Goal: Task Accomplishment & Management: Use online tool/utility

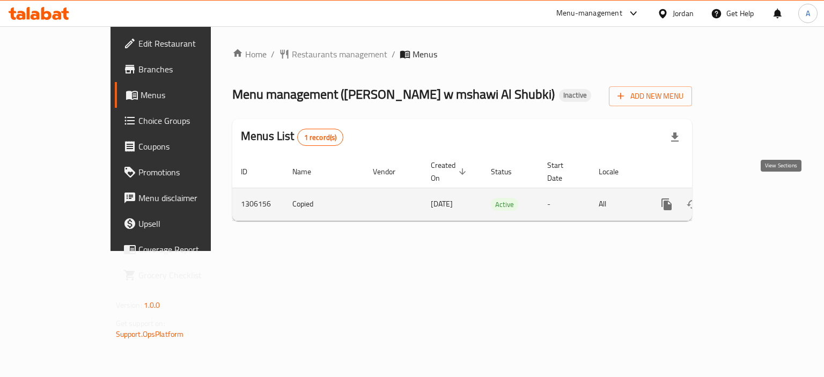
click at [750, 198] on icon "enhanced table" at bounding box center [743, 204] width 13 height 13
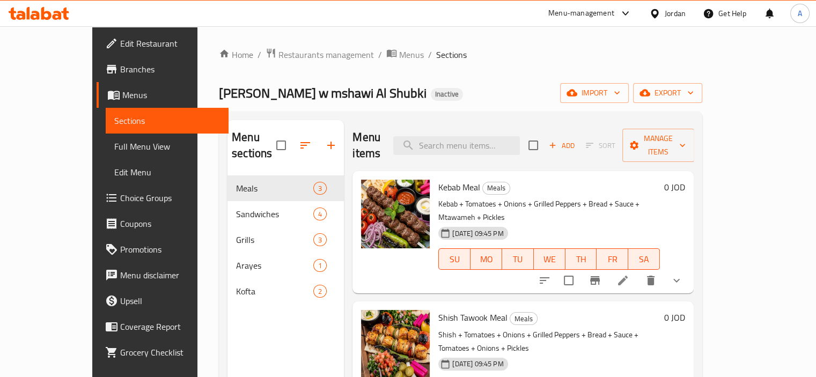
click at [114, 143] on span "Full Menu View" at bounding box center [167, 146] width 106 height 13
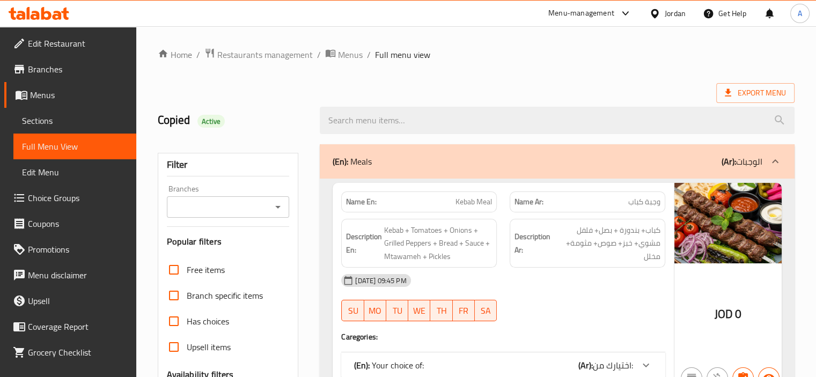
click at [280, 207] on icon "Open" at bounding box center [277, 207] width 13 height 13
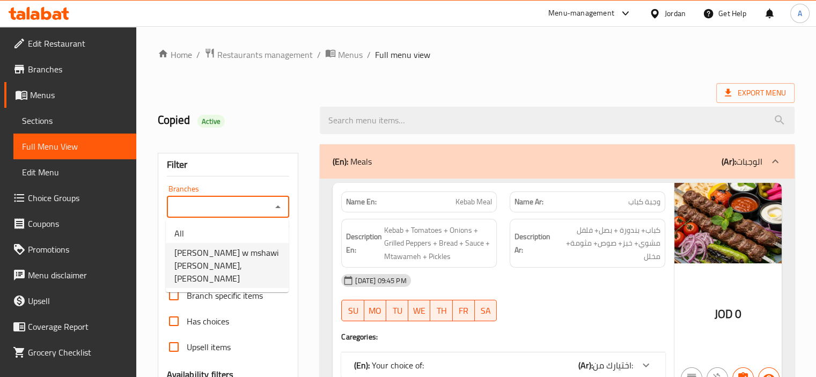
click at [231, 260] on span "Malhma w mshawi Al Shubki, Al Qwaismeh" at bounding box center [227, 265] width 106 height 39
type input "Malhma w mshawi Al Shubki, Al Qwaismeh"
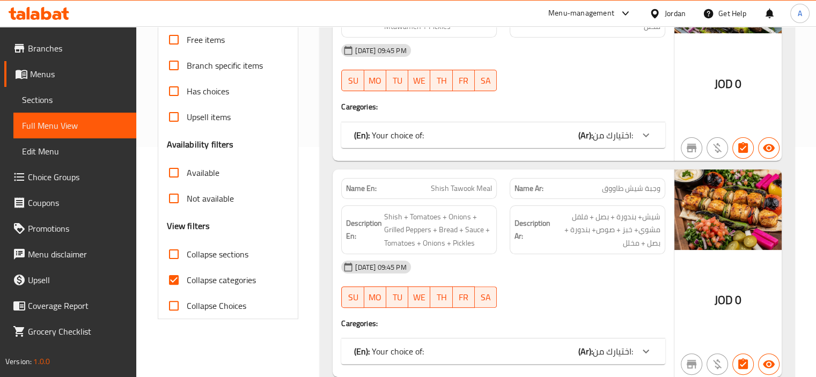
scroll to position [322, 0]
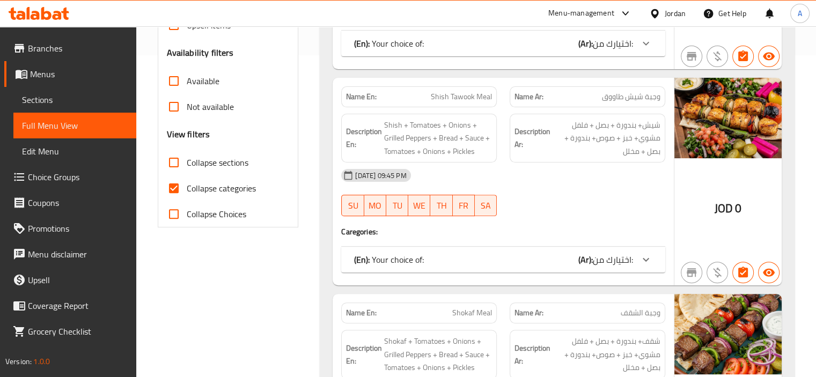
click at [250, 192] on span "Collapse categories" at bounding box center [221, 188] width 69 height 13
click at [187, 192] on input "Collapse categories" at bounding box center [174, 188] width 26 height 26
checkbox input "false"
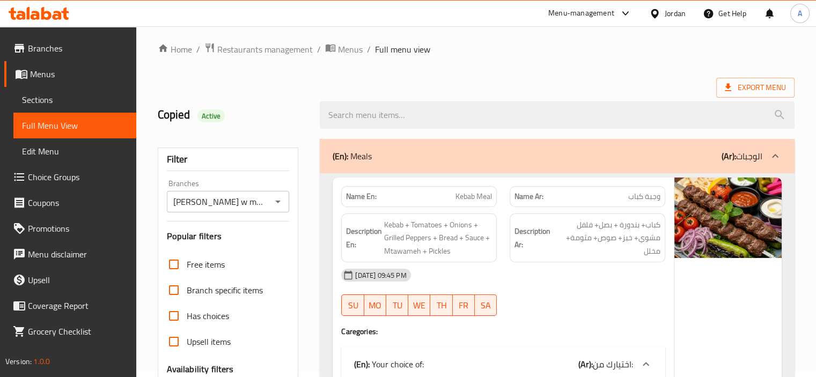
scroll to position [0, 0]
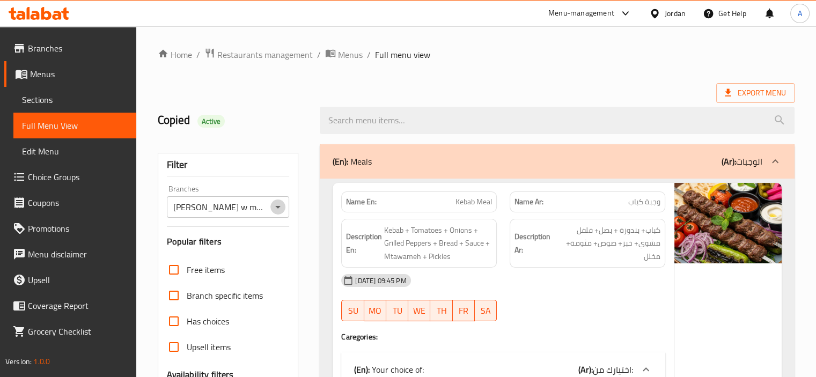
click at [276, 202] on icon "Open" at bounding box center [277, 207] width 13 height 13
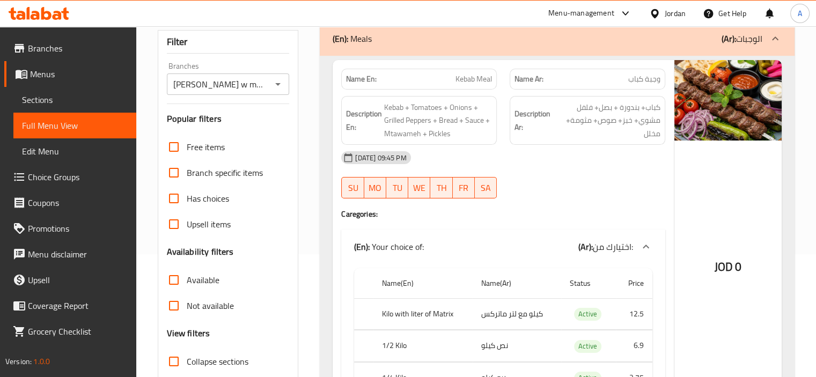
scroll to position [214, 0]
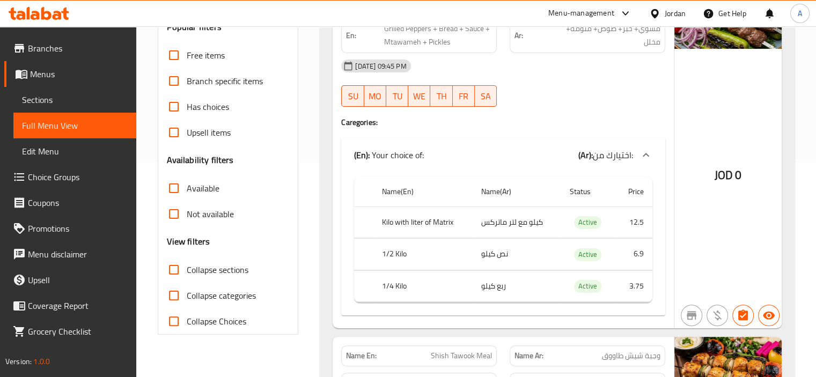
click at [586, 224] on span "Active" at bounding box center [587, 222] width 27 height 12
copy span "Active"
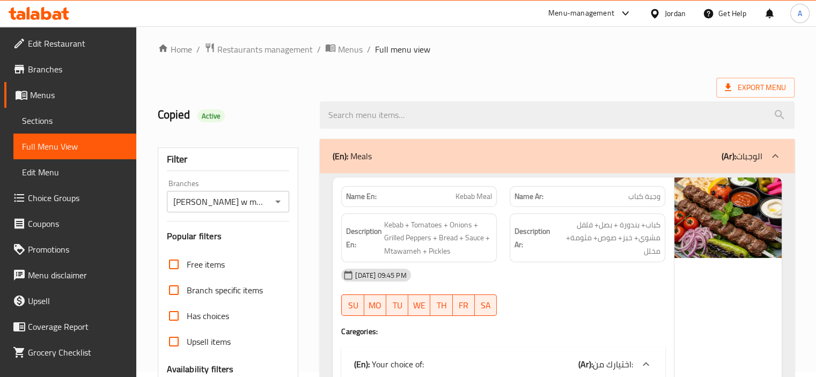
scroll to position [0, 0]
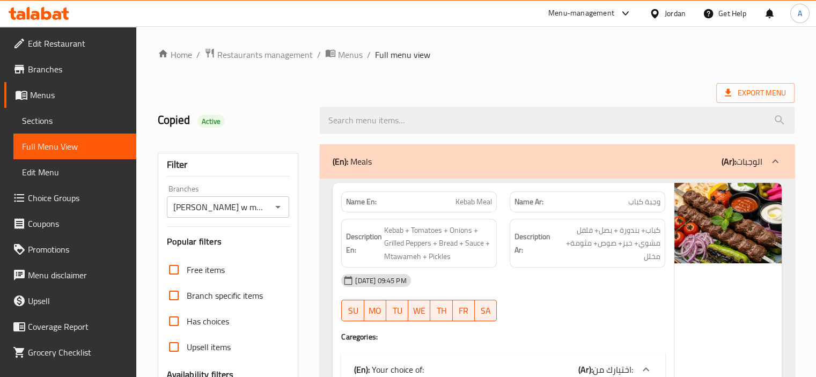
click at [562, 51] on ol "Home / Restaurants management / Menus / Full menu view" at bounding box center [476, 55] width 636 height 14
click at [749, 94] on span "Export Menu" at bounding box center [754, 92] width 61 height 13
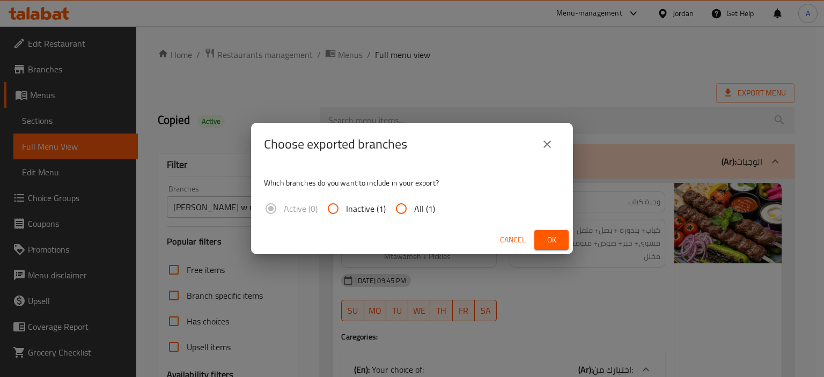
click at [416, 211] on span "All (1)" at bounding box center [424, 208] width 21 height 13
click at [414, 211] on input "All (1)" at bounding box center [401, 209] width 26 height 26
radio input "true"
click at [553, 244] on span "Ok" at bounding box center [551, 239] width 17 height 13
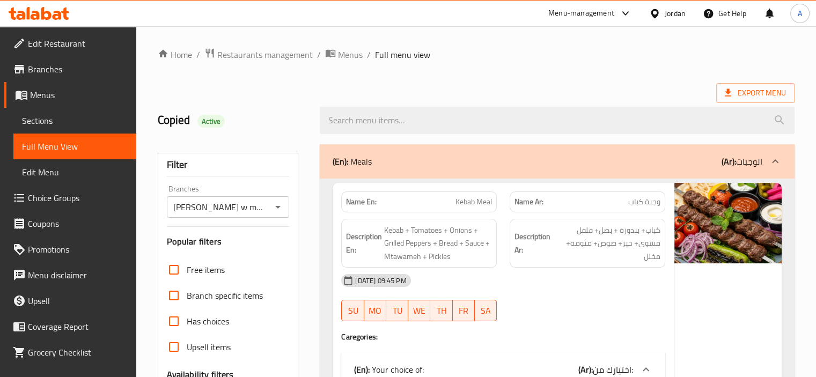
drag, startPoint x: 498, startPoint y: 63, endPoint x: 450, endPoint y: 54, distance: 48.0
click at [36, 14] on icon at bounding box center [35, 15] width 9 height 9
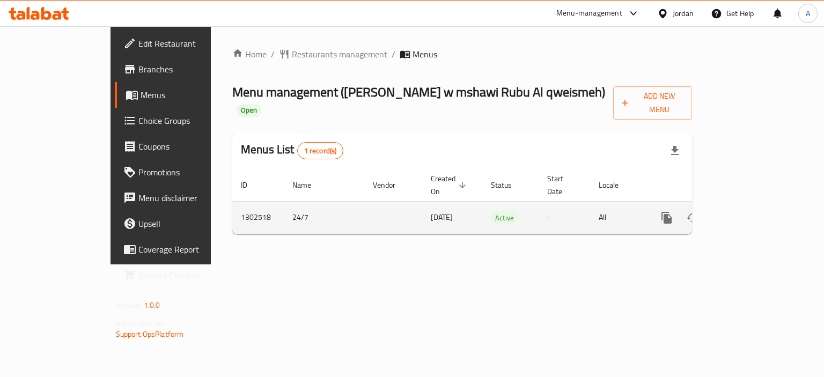
click at [749, 213] on icon "enhanced table" at bounding box center [744, 218] width 10 height 10
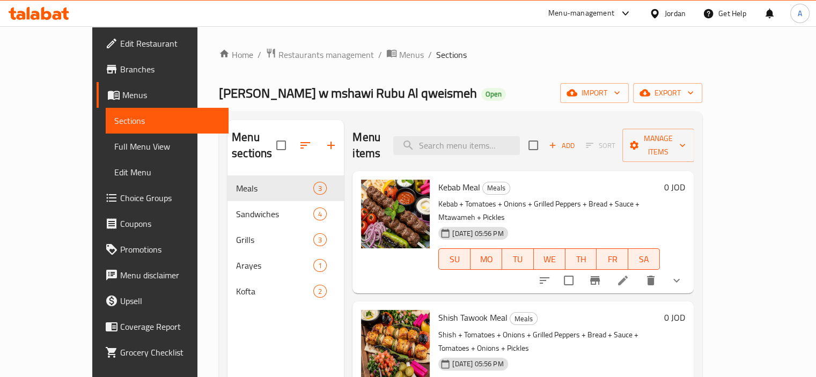
click at [114, 144] on span "Full Menu View" at bounding box center [167, 146] width 106 height 13
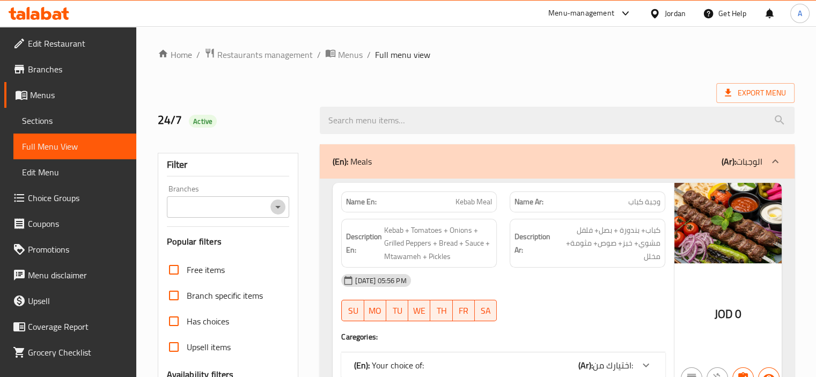
click at [282, 208] on icon "Open" at bounding box center [277, 207] width 13 height 13
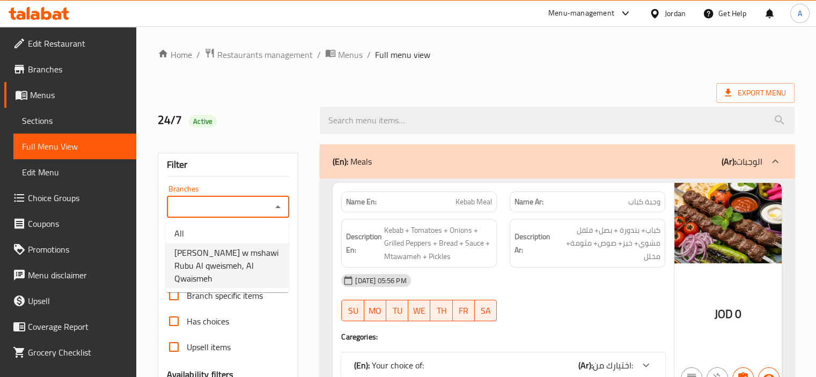
click at [213, 253] on span "[PERSON_NAME] w mshawi Rubu Al qweismeh, Al Qwaismeh" at bounding box center [227, 265] width 106 height 39
type input "[PERSON_NAME] w mshawi Rubu Al qweismeh, Al Qwaismeh"
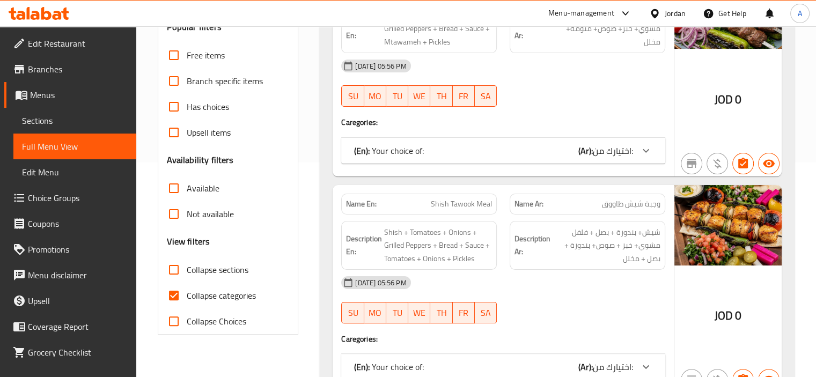
scroll to position [268, 0]
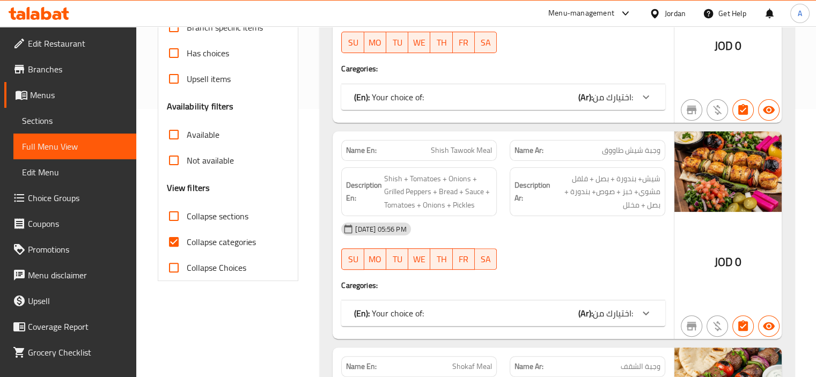
click at [245, 250] on label "Collapse categories" at bounding box center [208, 242] width 95 height 26
click at [187, 250] on input "Collapse categories" at bounding box center [174, 242] width 26 height 26
checkbox input "false"
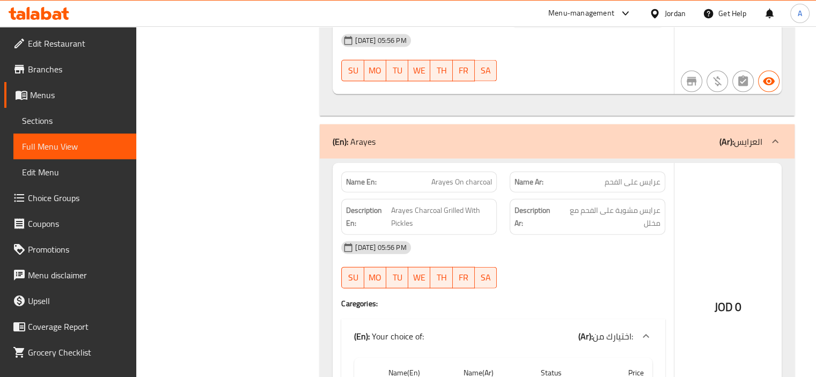
scroll to position [2735, 0]
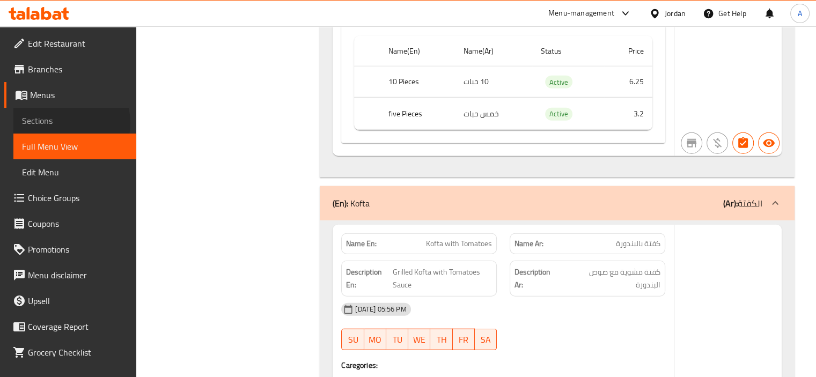
click at [63, 123] on span "Sections" at bounding box center [75, 120] width 106 height 13
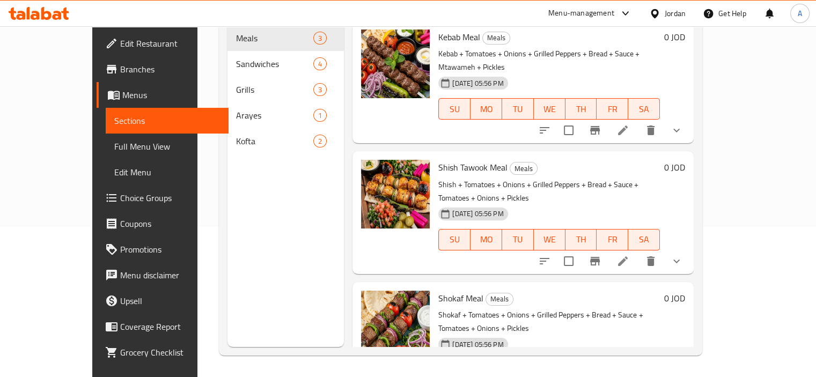
click at [114, 146] on span "Full Menu View" at bounding box center [167, 146] width 106 height 13
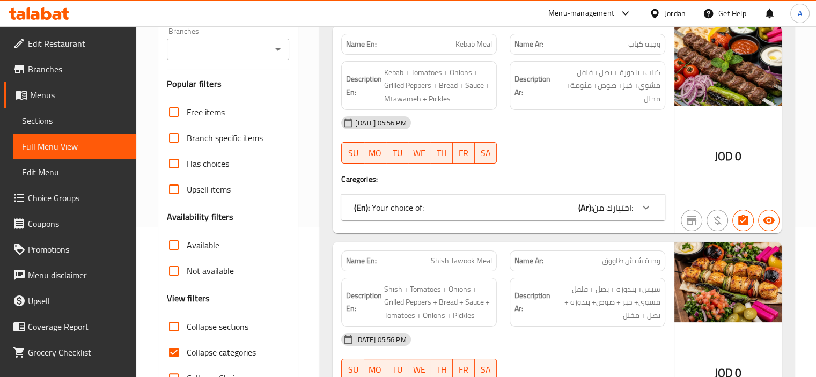
click at [283, 47] on div "Branches" at bounding box center [228, 49] width 123 height 21
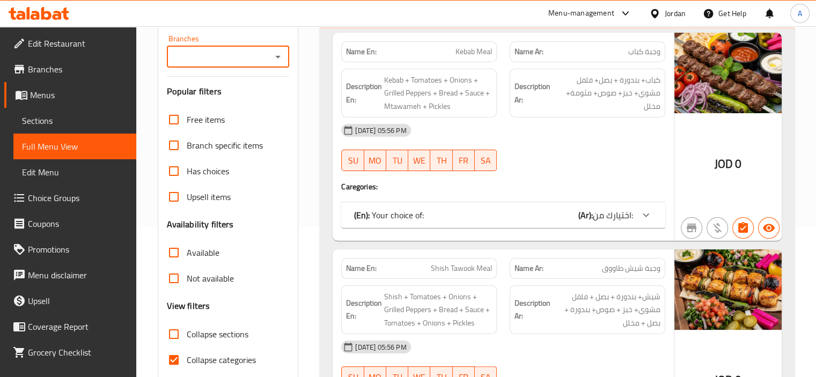
click at [270, 57] on div at bounding box center [277, 56] width 14 height 15
click at [278, 58] on icon "Open" at bounding box center [277, 56] width 13 height 13
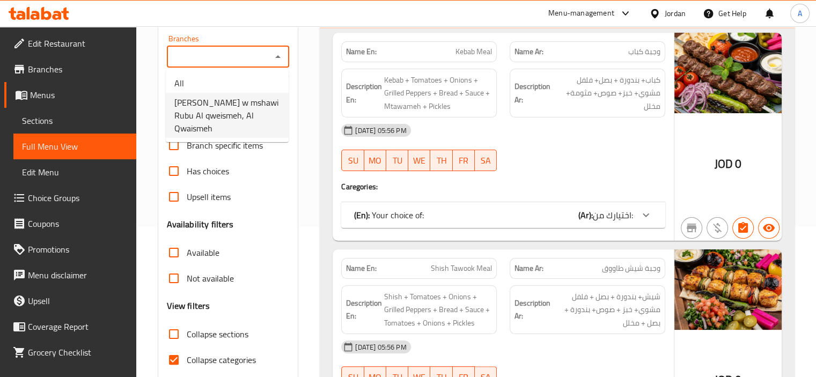
click at [240, 114] on span "[PERSON_NAME] w mshawi Rubu Al qweismeh, Al Qwaismeh" at bounding box center [227, 115] width 106 height 39
type input "[PERSON_NAME] w mshawi Rubu Al qweismeh, Al Qwaismeh"
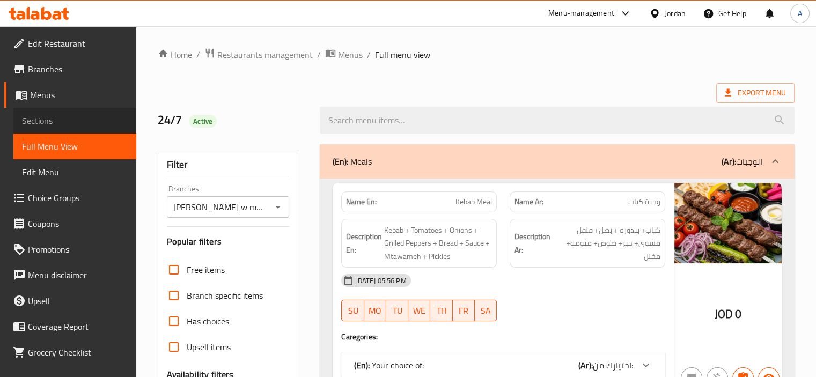
click at [86, 120] on span "Sections" at bounding box center [75, 120] width 106 height 13
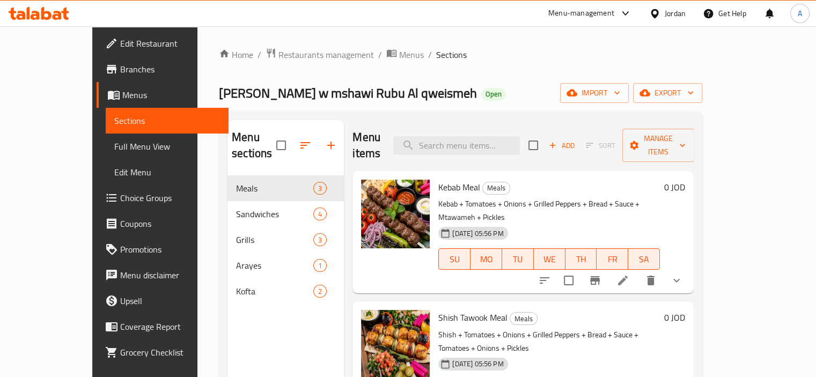
click at [106, 137] on link "Full Menu View" at bounding box center [167, 147] width 123 height 26
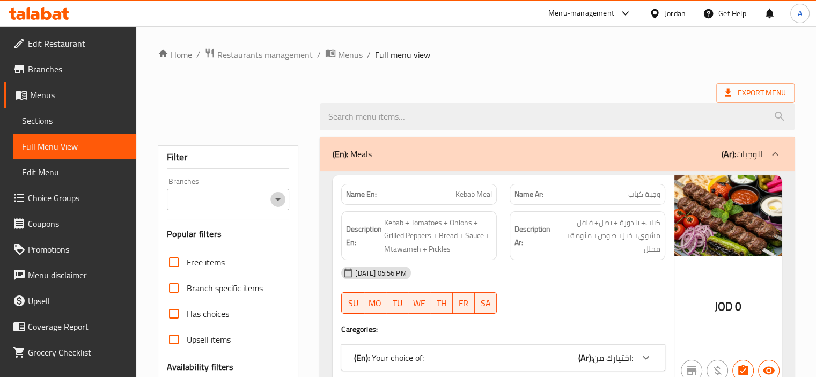
click at [272, 201] on icon "Open" at bounding box center [277, 199] width 13 height 13
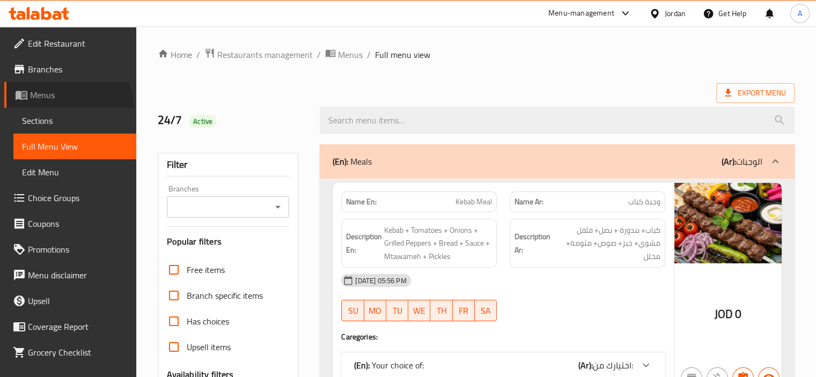
click at [66, 107] on link "Menus" at bounding box center [70, 95] width 132 height 26
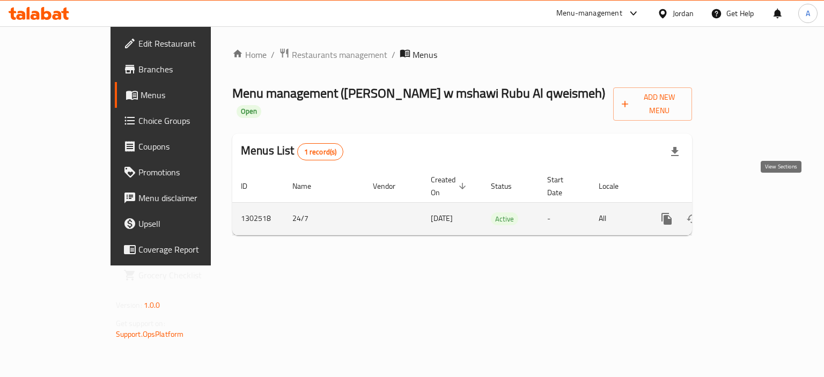
click at [750, 212] on icon "enhanced table" at bounding box center [743, 218] width 13 height 13
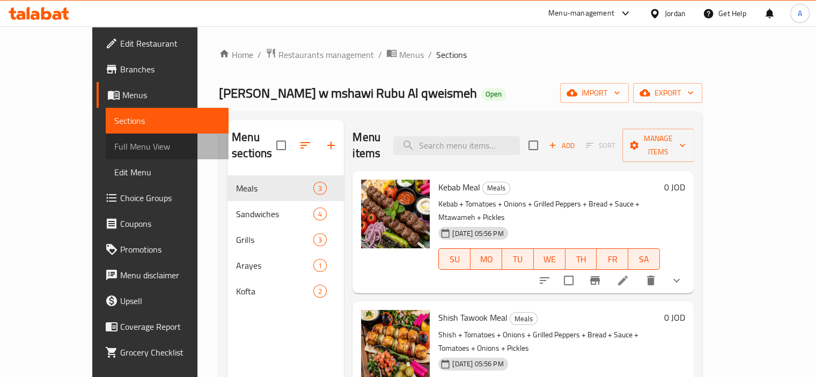
click at [114, 143] on span "Full Menu View" at bounding box center [167, 146] width 106 height 13
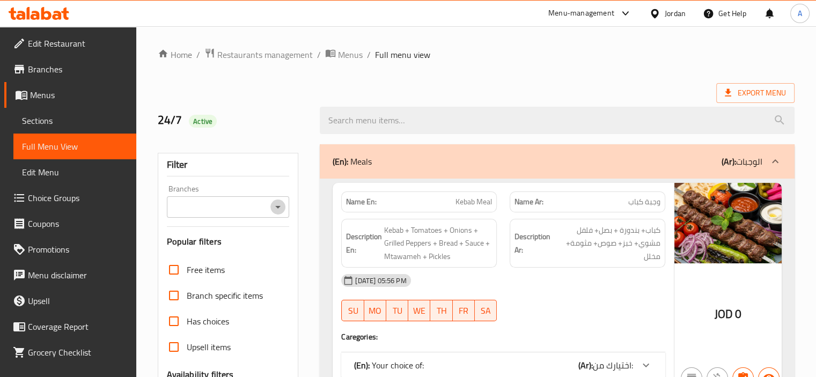
click at [283, 204] on icon "Open" at bounding box center [277, 207] width 13 height 13
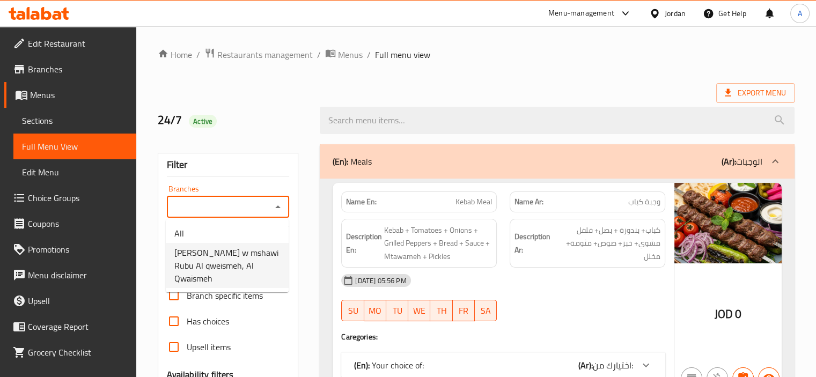
click at [242, 255] on span "[PERSON_NAME] w mshawi Rubu Al qweismeh, Al Qwaismeh" at bounding box center [227, 265] width 106 height 39
type input "[PERSON_NAME] w mshawi Rubu Al qweismeh, Al Qwaismeh"
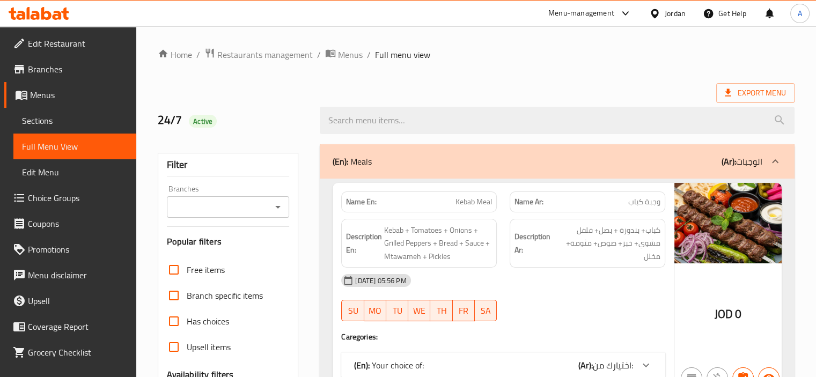
click at [278, 201] on icon "Open" at bounding box center [277, 207] width 13 height 13
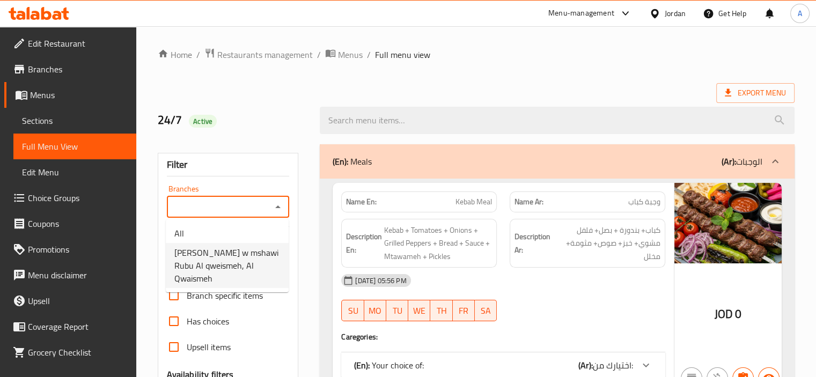
click at [224, 261] on span "[PERSON_NAME] w mshawi Rubu Al qweismeh, Al Qwaismeh" at bounding box center [227, 265] width 106 height 39
type input "[PERSON_NAME] w mshawi Rubu Al qweismeh, Al Qwaismeh"
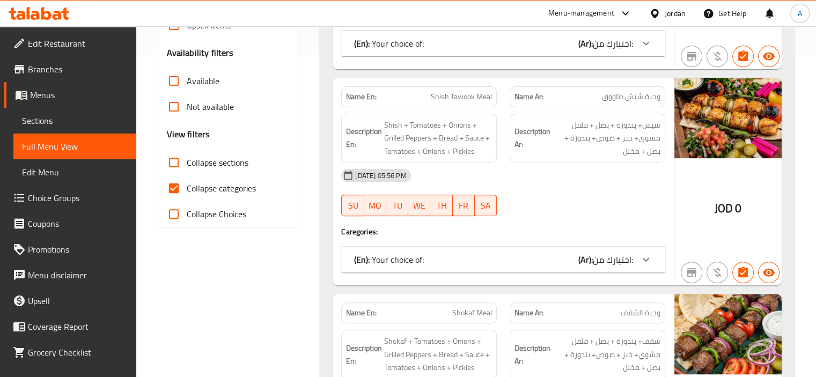
click at [251, 189] on span "Collapse categories" at bounding box center [221, 188] width 69 height 13
click at [187, 189] on input "Collapse categories" at bounding box center [174, 188] width 26 height 26
checkbox input "false"
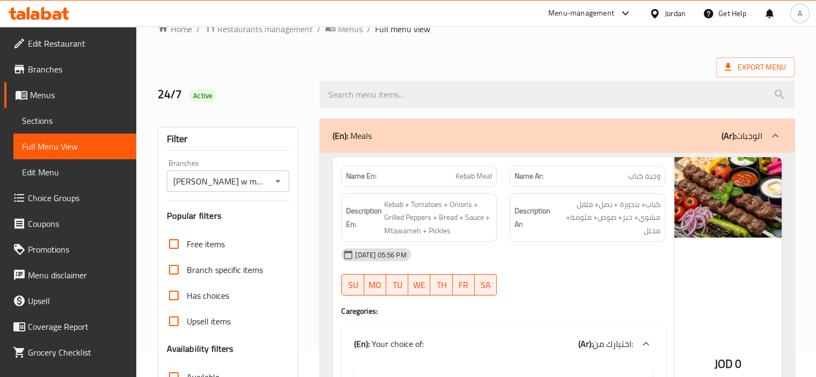
scroll to position [0, 0]
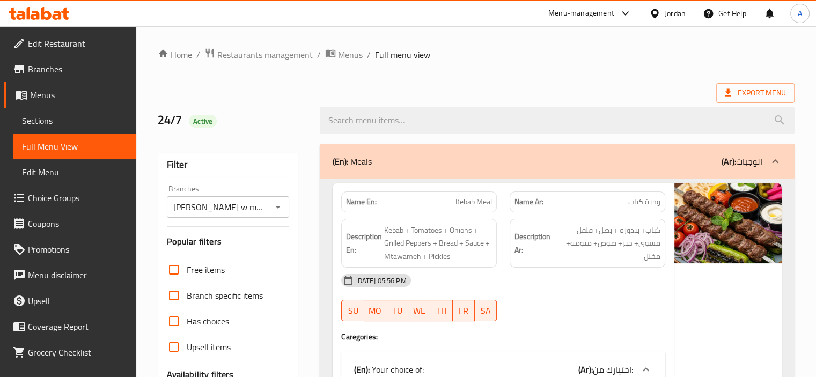
click at [365, 203] on strong "Name En:" at bounding box center [361, 201] width 31 height 11
copy strong "Name En:"
click at [747, 87] on span "Export Menu" at bounding box center [754, 92] width 61 height 13
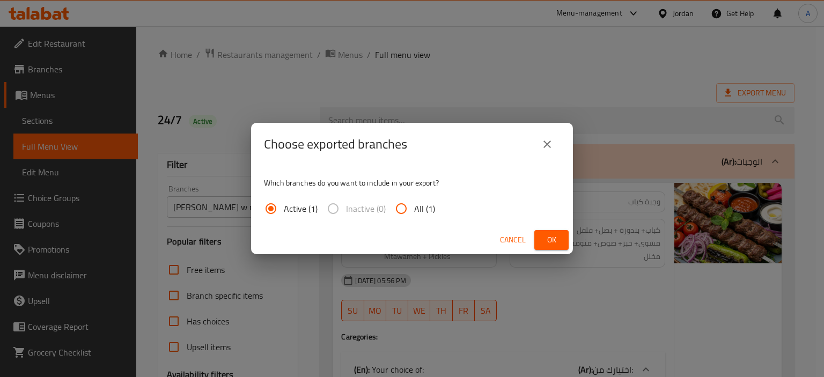
click at [401, 209] on input "All (1)" at bounding box center [401, 209] width 26 height 26
radio input "true"
click at [564, 240] on button "Ok" at bounding box center [551, 240] width 34 height 20
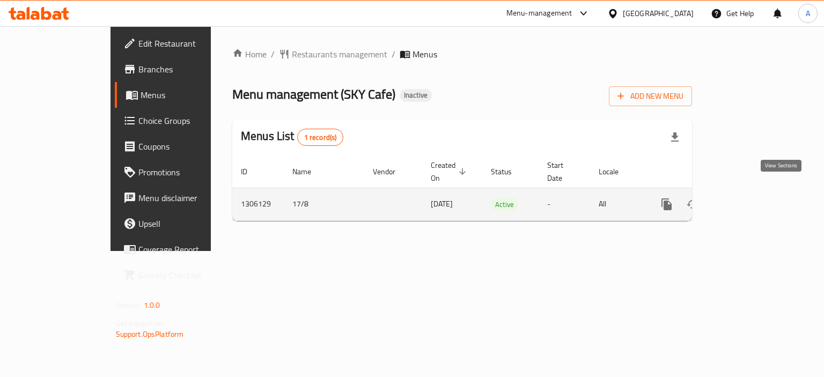
click at [757, 191] on link "enhanced table" at bounding box center [744, 204] width 26 height 26
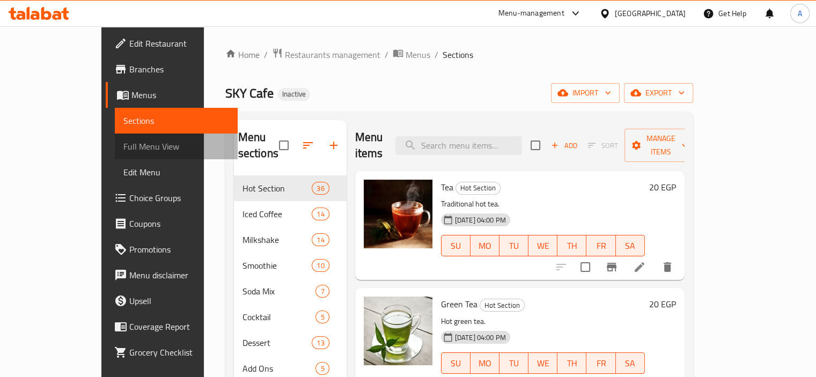
click at [123, 149] on span "Full Menu View" at bounding box center [176, 146] width 106 height 13
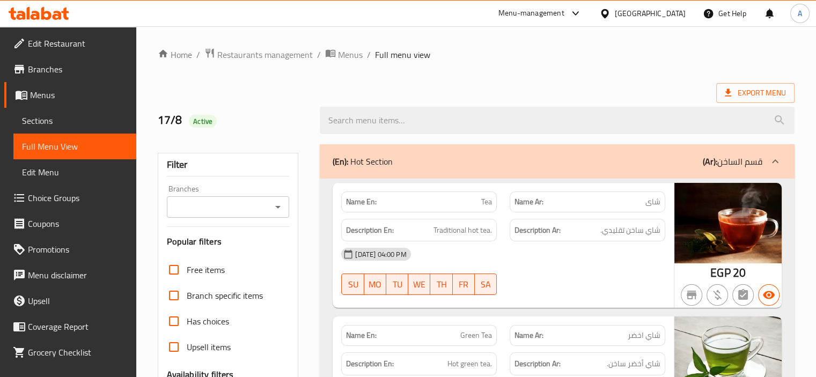
scroll to position [322, 0]
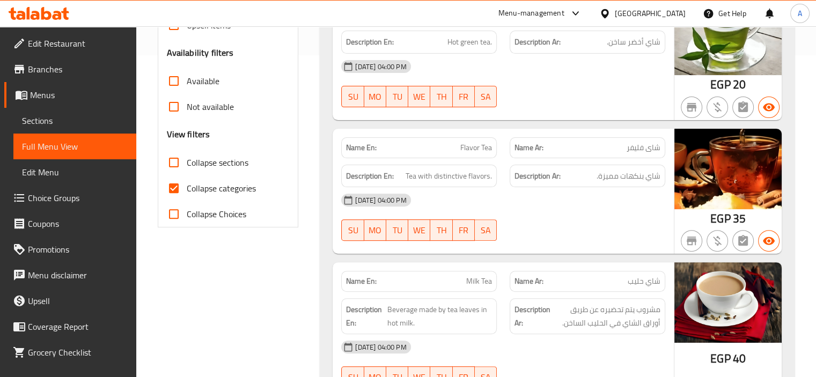
click at [222, 190] on span "Collapse categories" at bounding box center [221, 188] width 69 height 13
click at [187, 190] on input "Collapse categories" at bounding box center [174, 188] width 26 height 26
checkbox input "false"
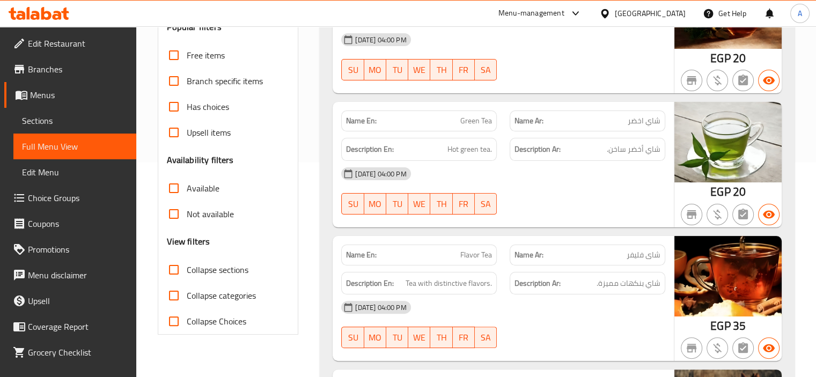
scroll to position [0, 0]
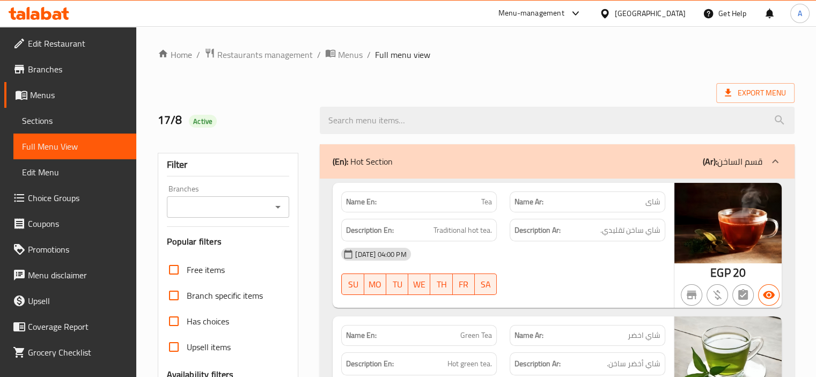
click at [359, 207] on strong "Name En:" at bounding box center [361, 201] width 31 height 11
copy strong "Name En:"
click at [327, 83] on div "Export Menu" at bounding box center [476, 93] width 636 height 20
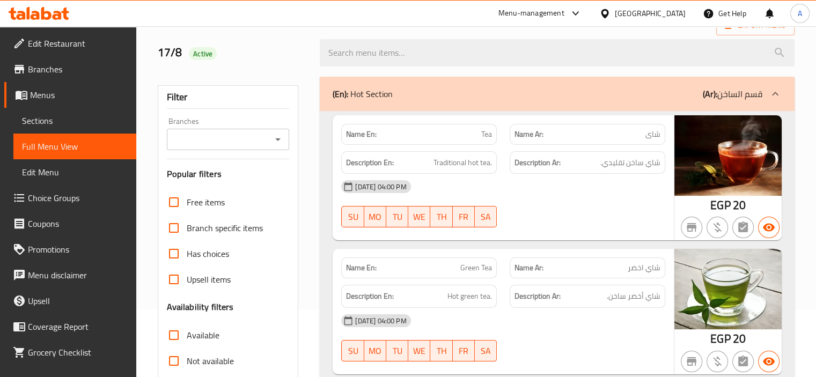
scroll to position [107, 0]
